Goal: Transaction & Acquisition: Purchase product/service

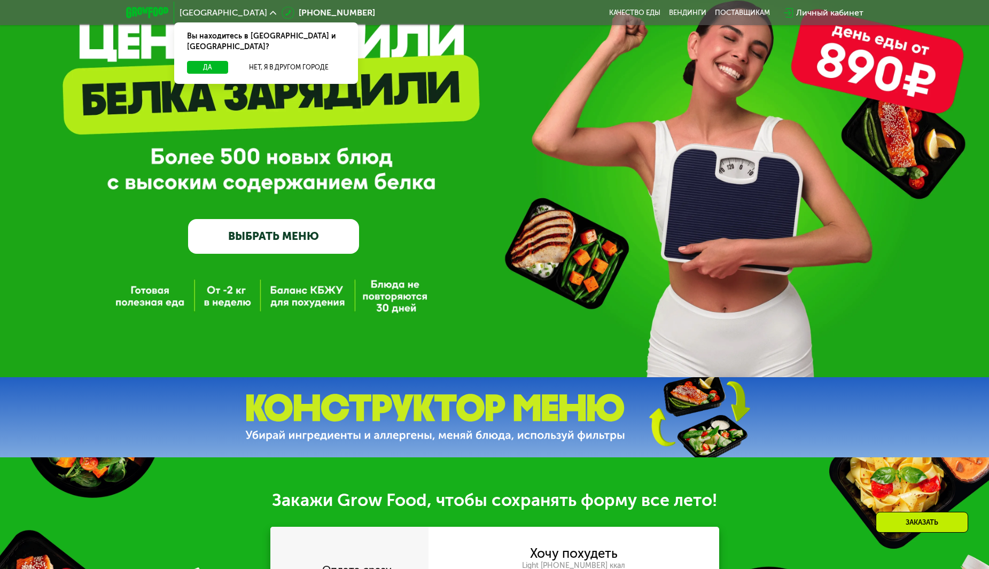
scroll to position [91, 0]
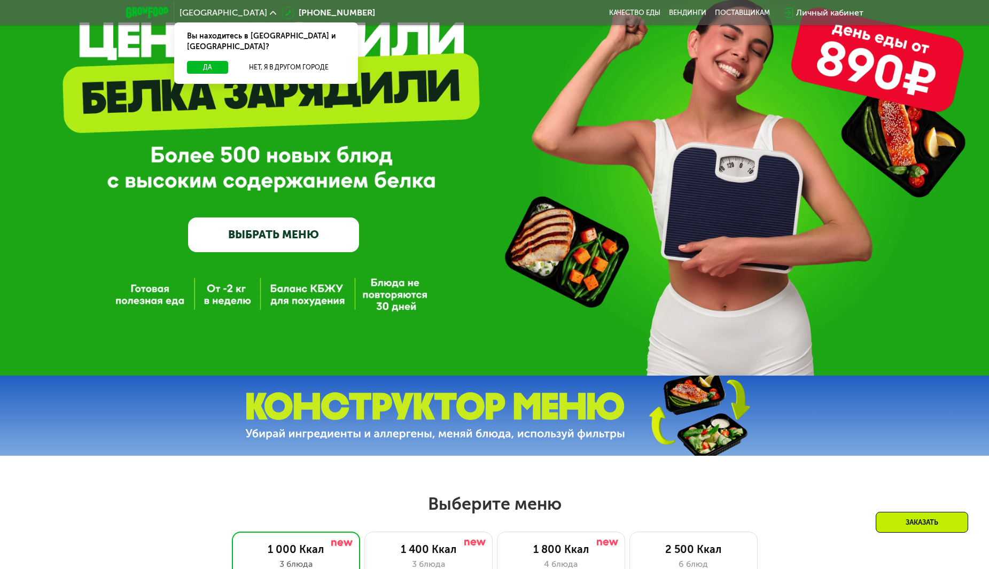
click at [264, 229] on link "ВЫБРАТЬ МЕНЮ" at bounding box center [273, 235] width 171 height 34
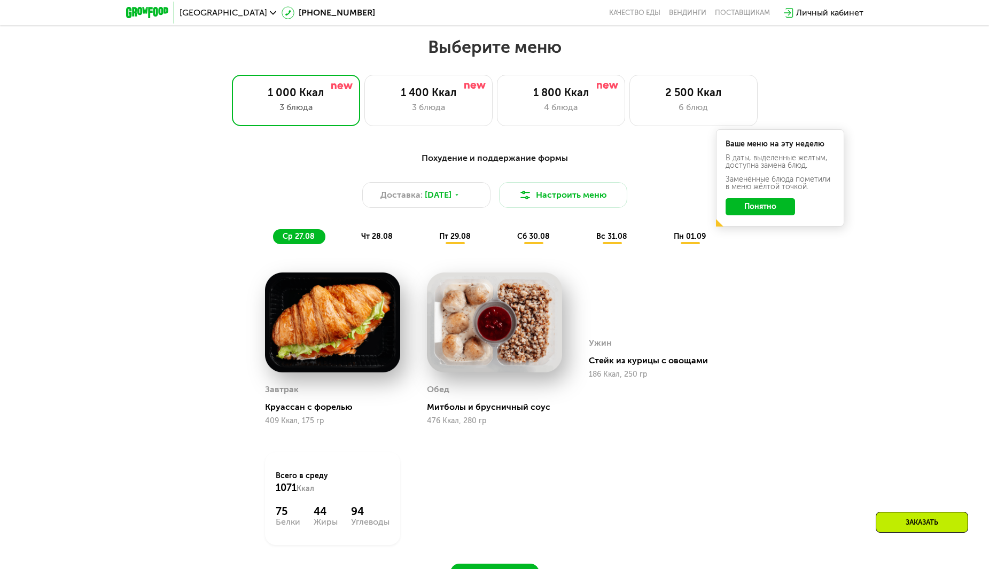
scroll to position [563, 0]
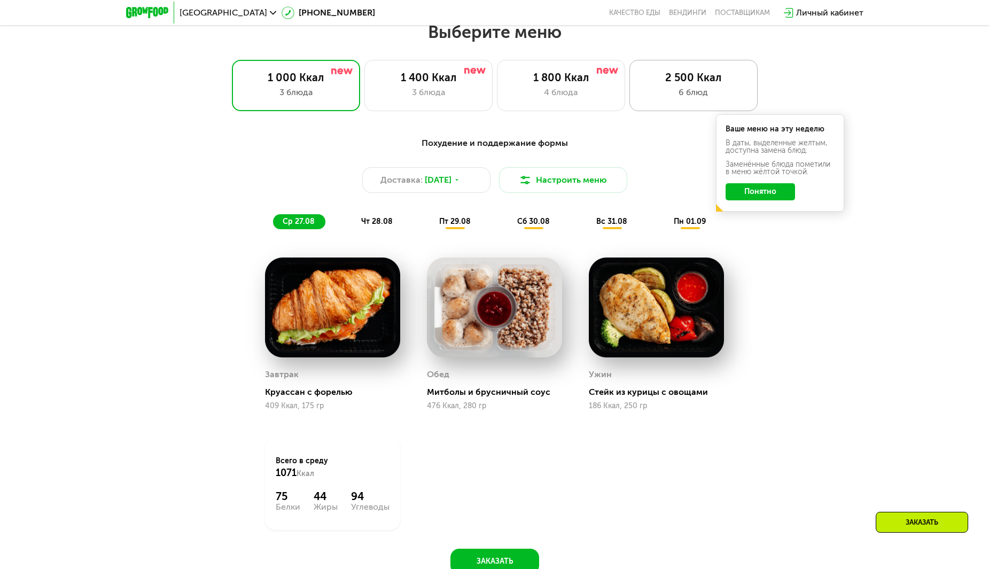
click at [683, 75] on div "2 500 Ккал" at bounding box center [694, 77] width 106 height 13
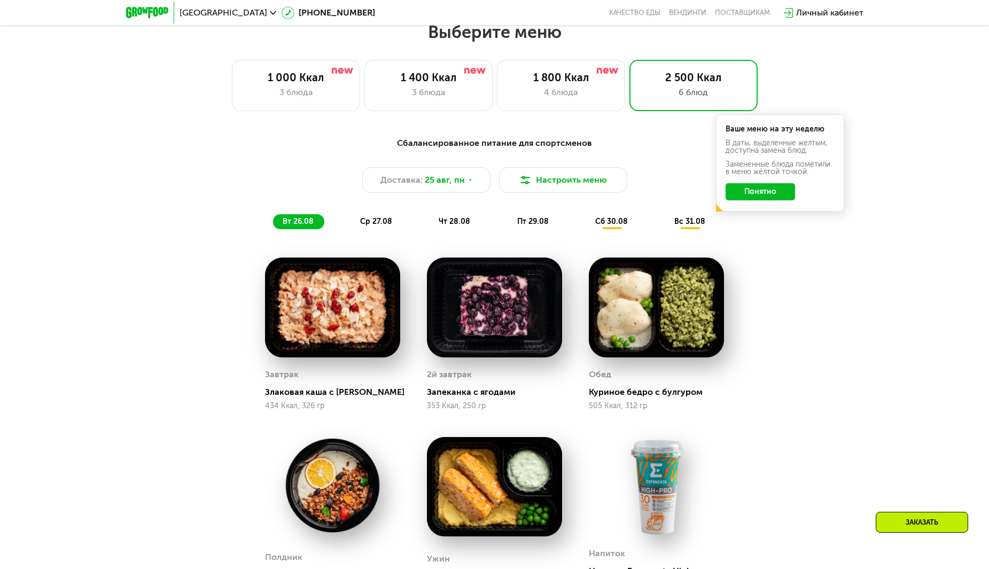
click at [763, 192] on button "Понятно" at bounding box center [760, 191] width 69 height 17
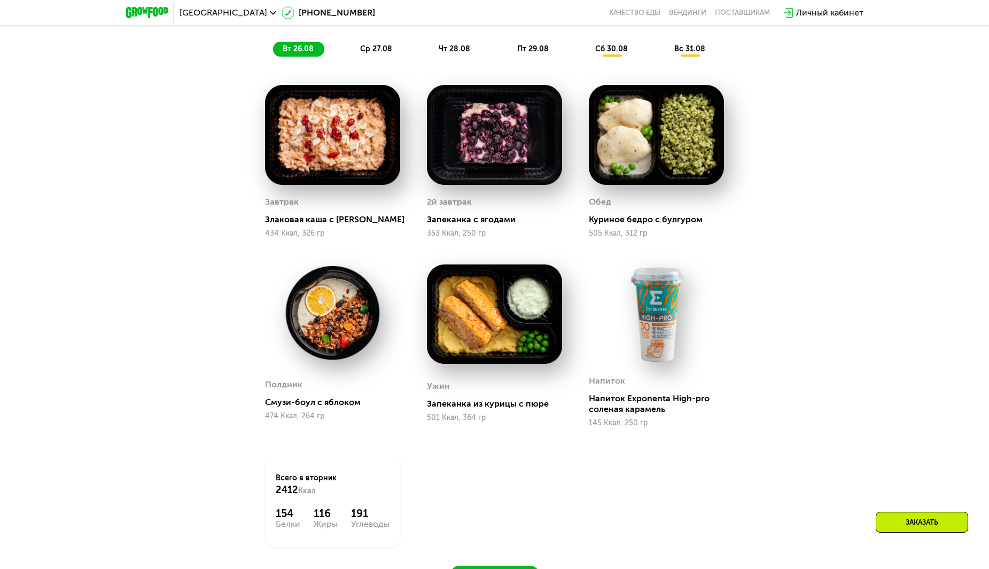
scroll to position [477, 0]
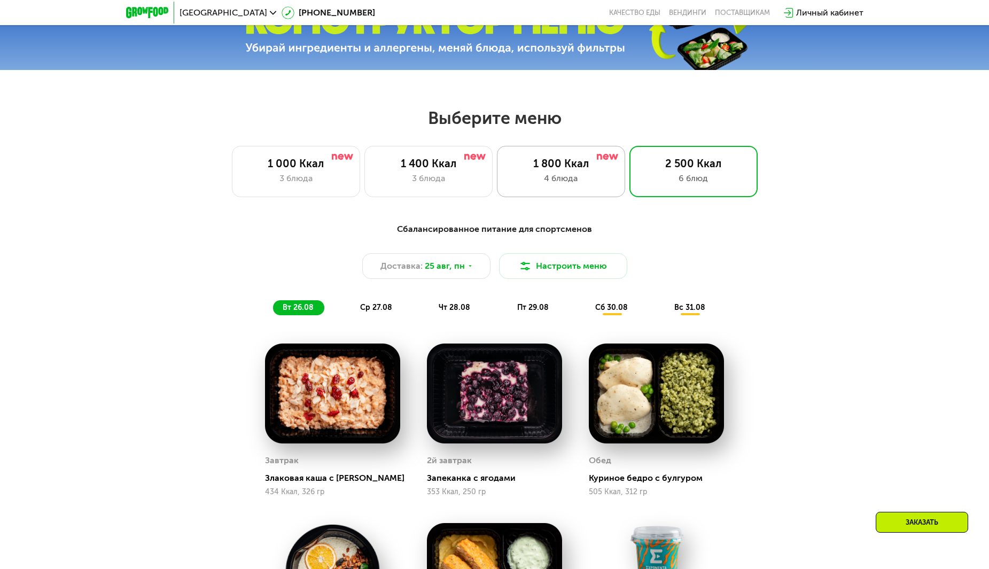
click at [555, 170] on div "1 800 Ккал" at bounding box center [561, 163] width 106 height 13
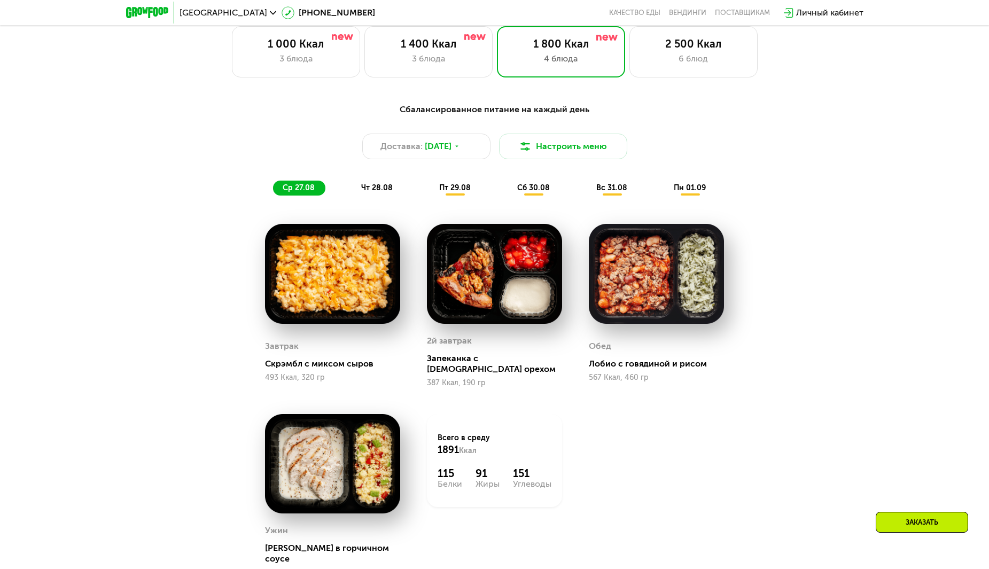
scroll to position [616, 0]
